Goal: Task Accomplishment & Management: Complete application form

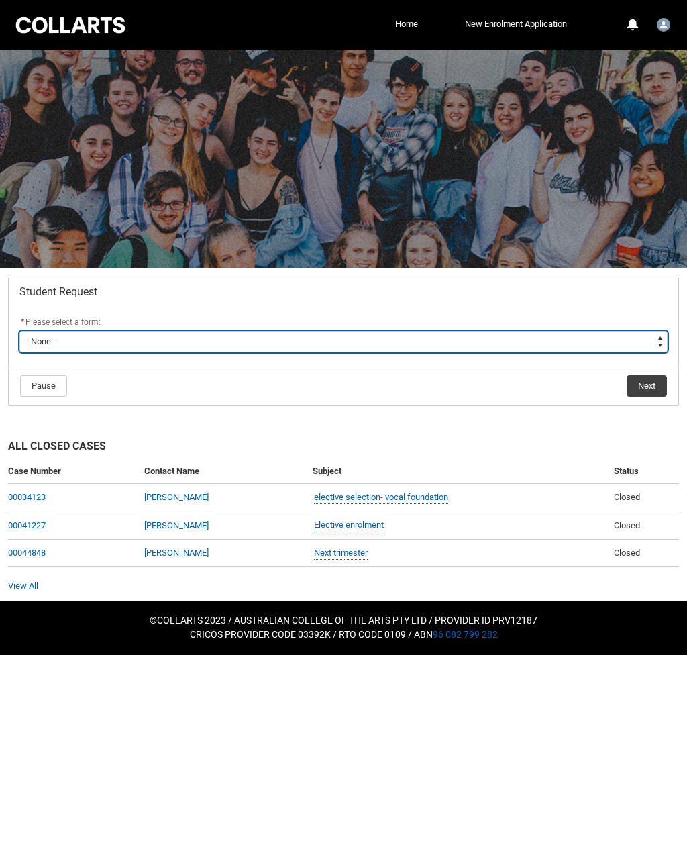
click at [55, 335] on select "--None-- Academic Transcript Application to Appeal Assignment Extension Change …" at bounding box center [343, 341] width 648 height 21
type lightning-select "Enrolment_Variation_Choice"
select select "Enrolment_Variation_Choice"
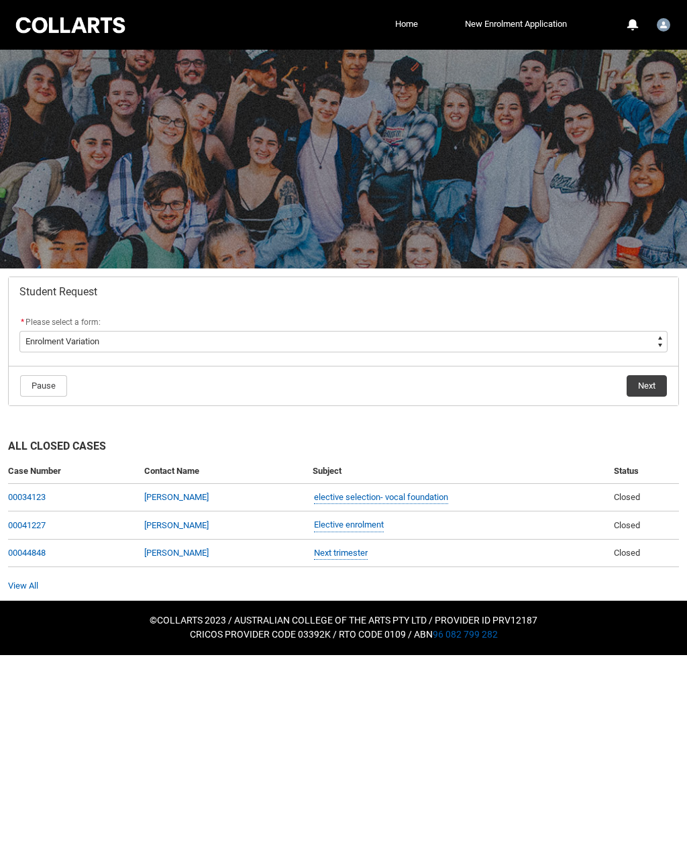
click at [651, 390] on button "Next" at bounding box center [647, 385] width 40 height 21
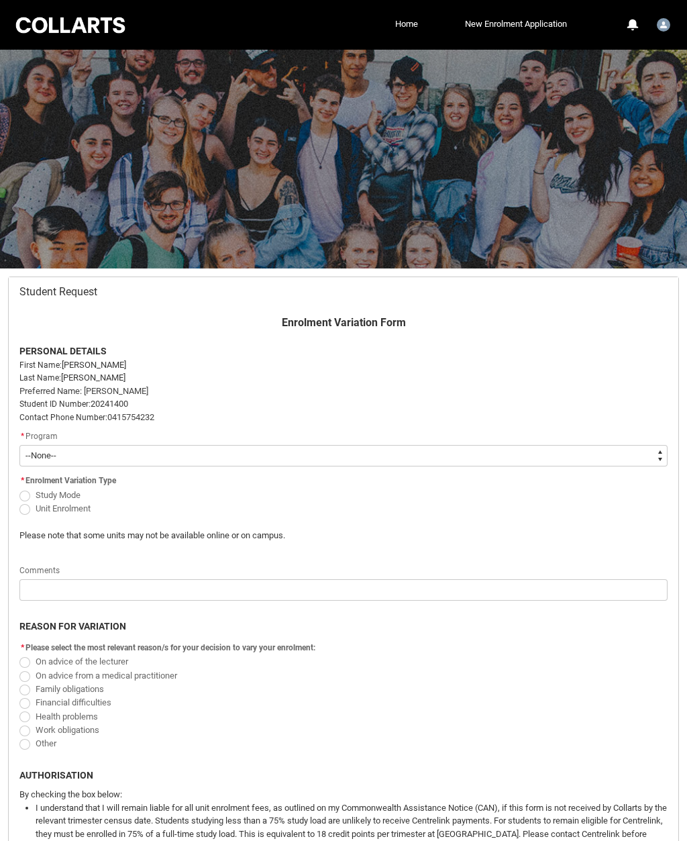
scroll to position [143, 0]
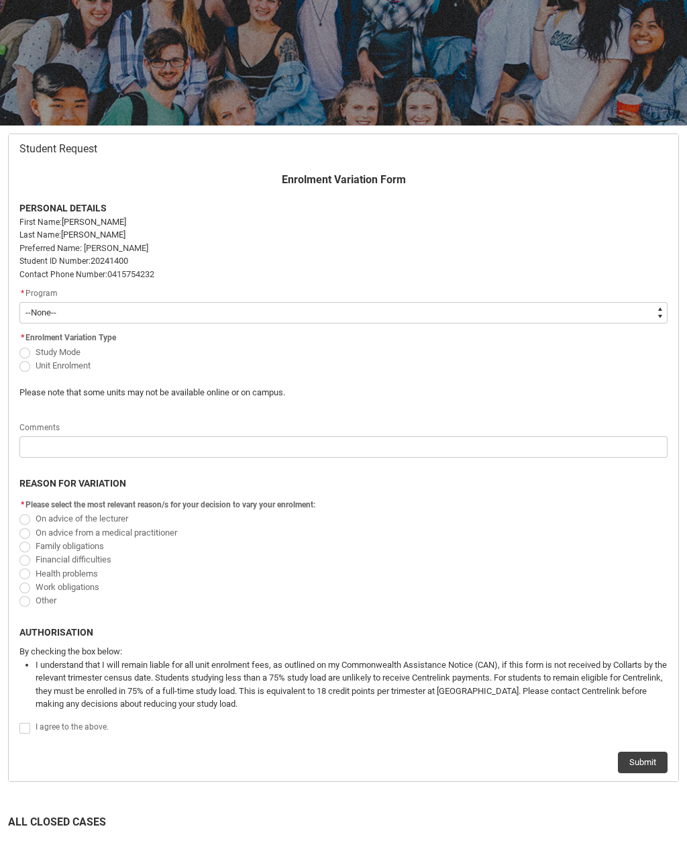
click at [45, 305] on select "--None-- Bachelor of 2D Animation" at bounding box center [343, 312] width 648 height 21
type lightning-select "recordPicklist_ProgramEnrollment.a0jOZ000000NkGfYAK"
select select "recordPicklist_ProgramEnrollment.a0jOZ000000NkGfYAK"
click at [24, 364] on span "Redu_Student_Request flow" at bounding box center [24, 366] width 11 height 11
click at [19, 358] on input "Unit Enrolment" at bounding box center [19, 358] width 1 height 1
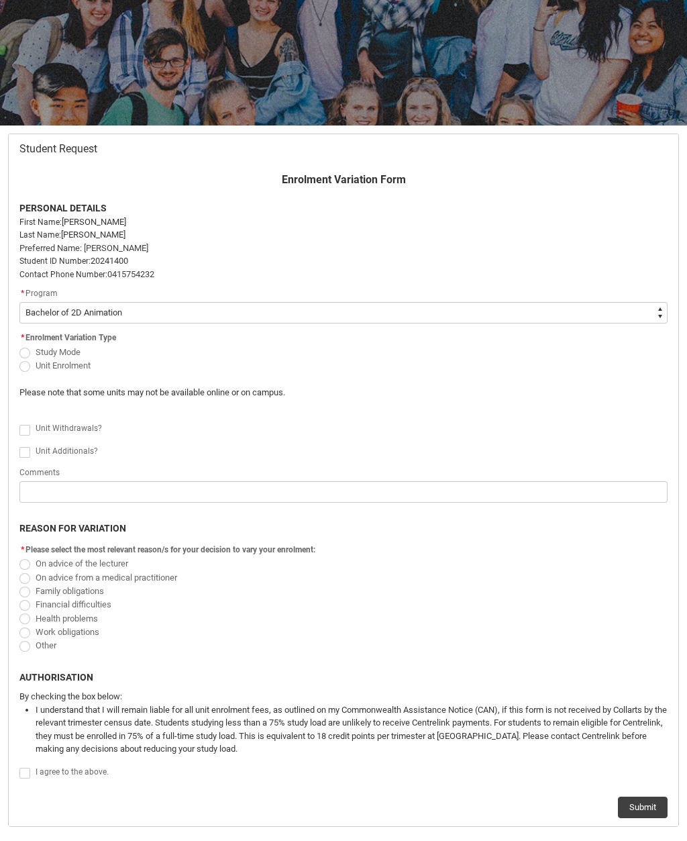
radio input "true"
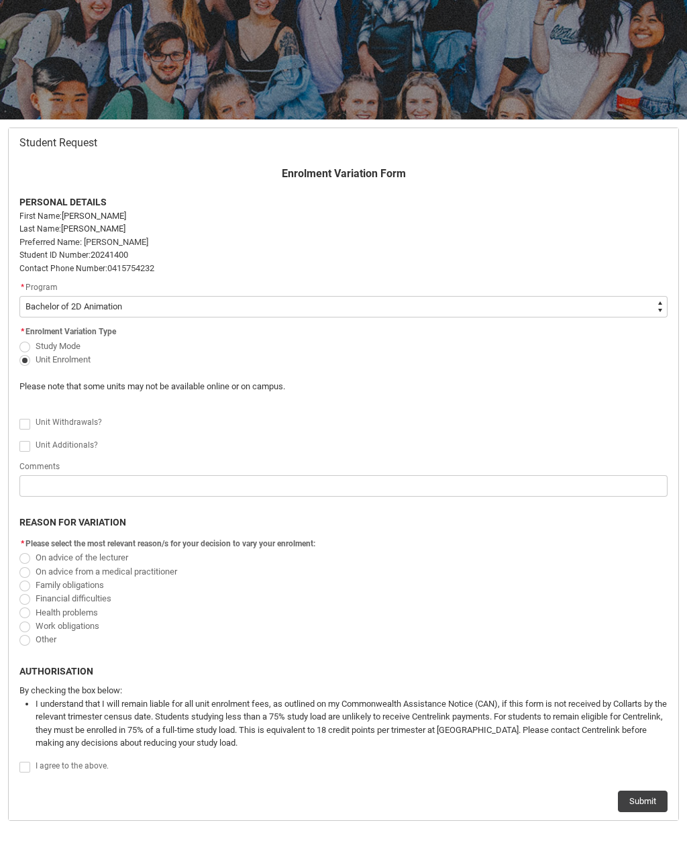
scroll to position [155, 0]
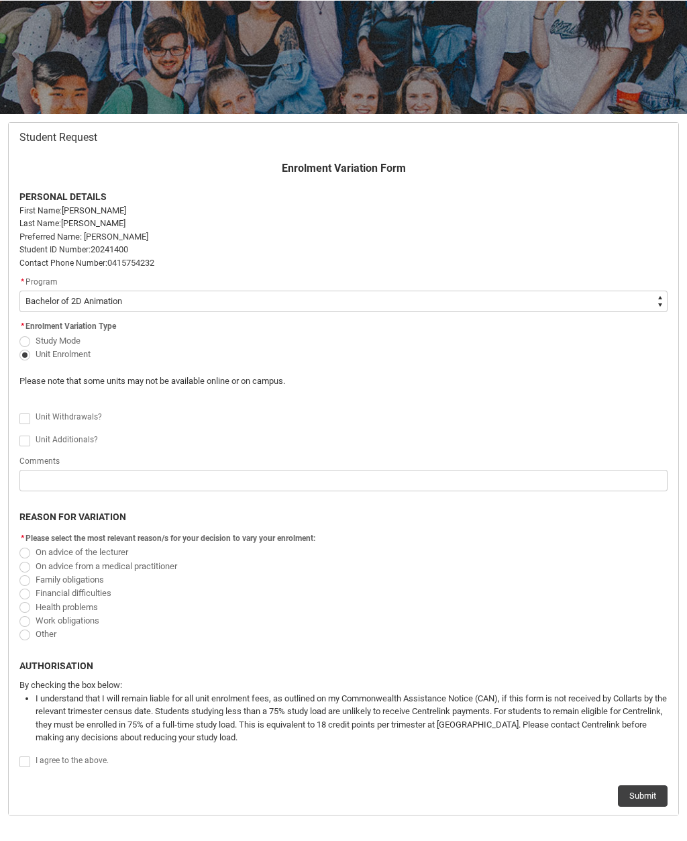
click at [25, 413] on span "Redu_Student_Request flow" at bounding box center [24, 418] width 11 height 11
click at [19, 411] on input "Redu_Student_Request flow" at bounding box center [19, 410] width 1 height 1
type lightning-input "true"
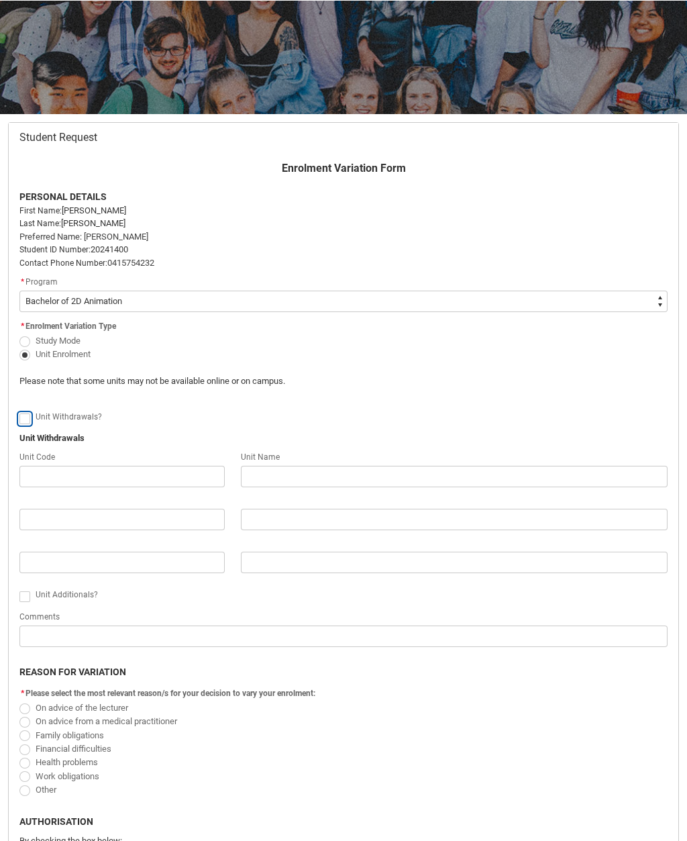
checkbox input "true"
click at [22, 415] on span "Redu_Student_Request flow" at bounding box center [24, 419] width 11 height 11
click at [19, 412] on input "Redu_Student_Request flow" at bounding box center [19, 411] width 1 height 1
type lightning-input "false"
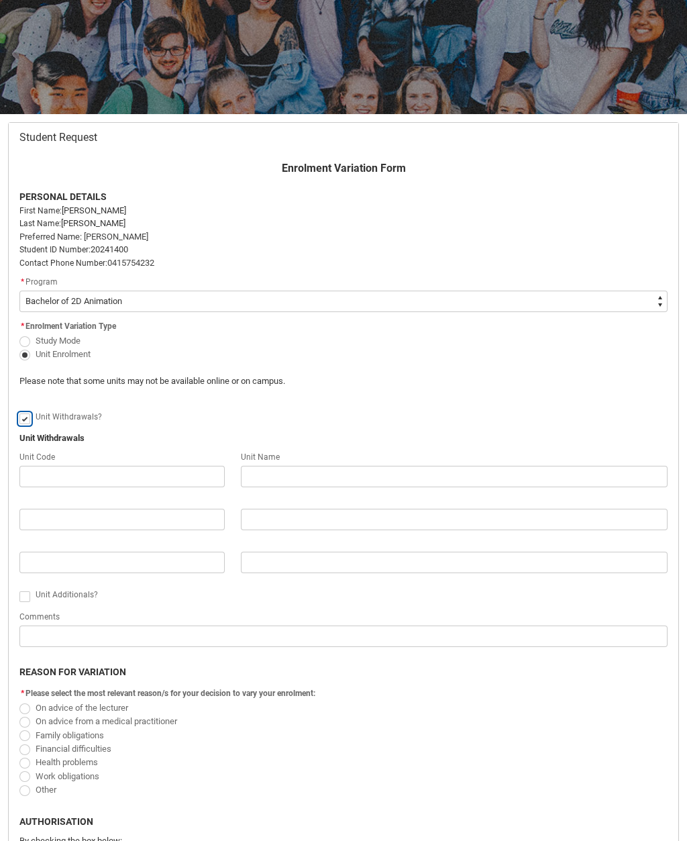
checkbox input "false"
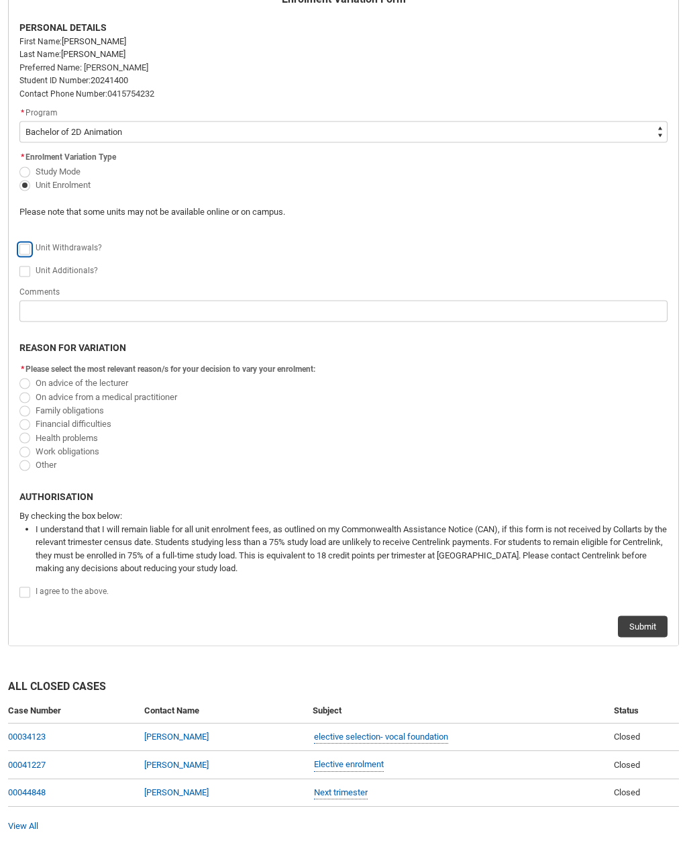
scroll to position [324, 0]
